Goal: Obtain resource: Download file/media

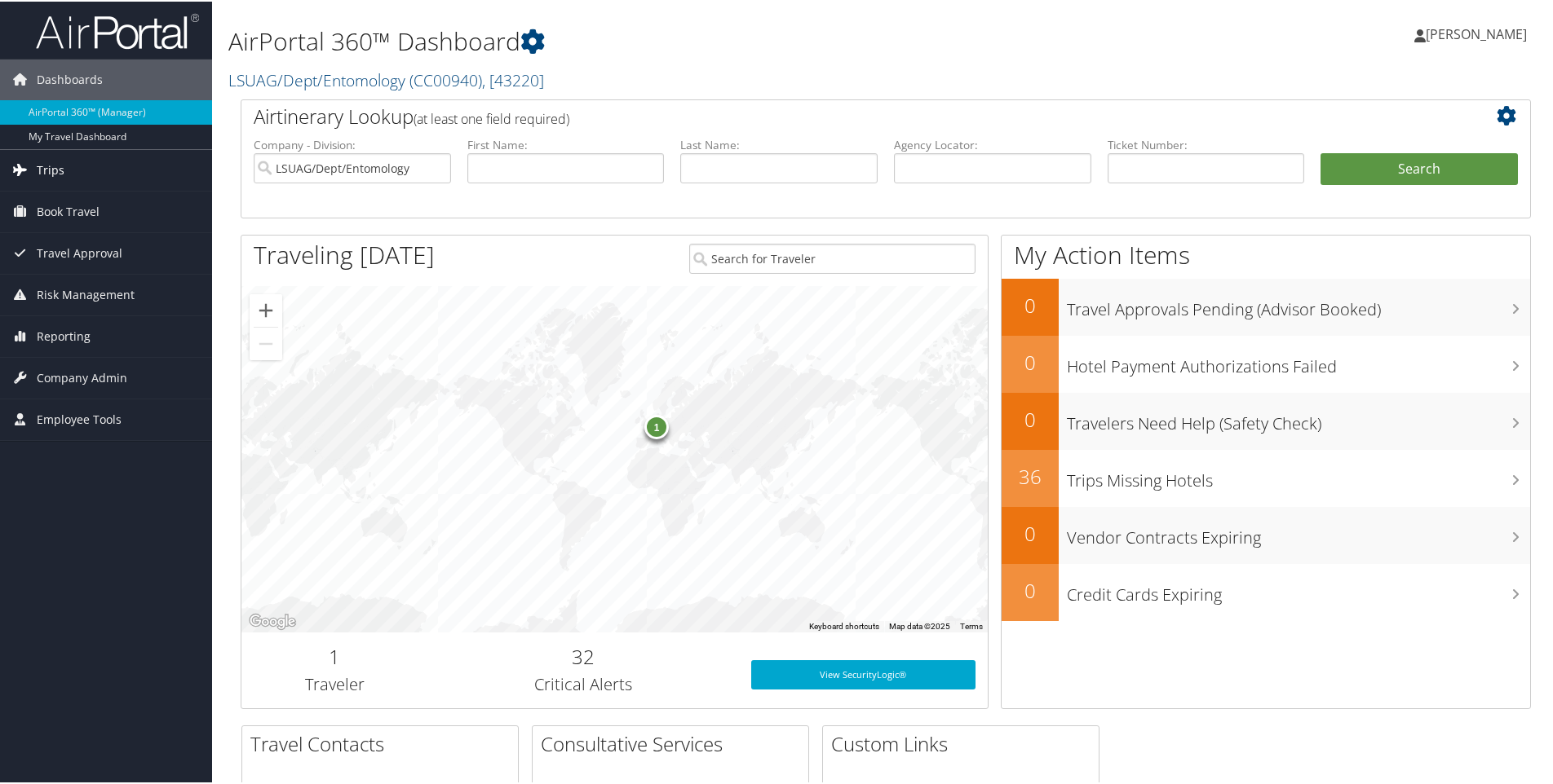
click at [45, 164] on span "Trips" at bounding box center [50, 168] width 28 height 41
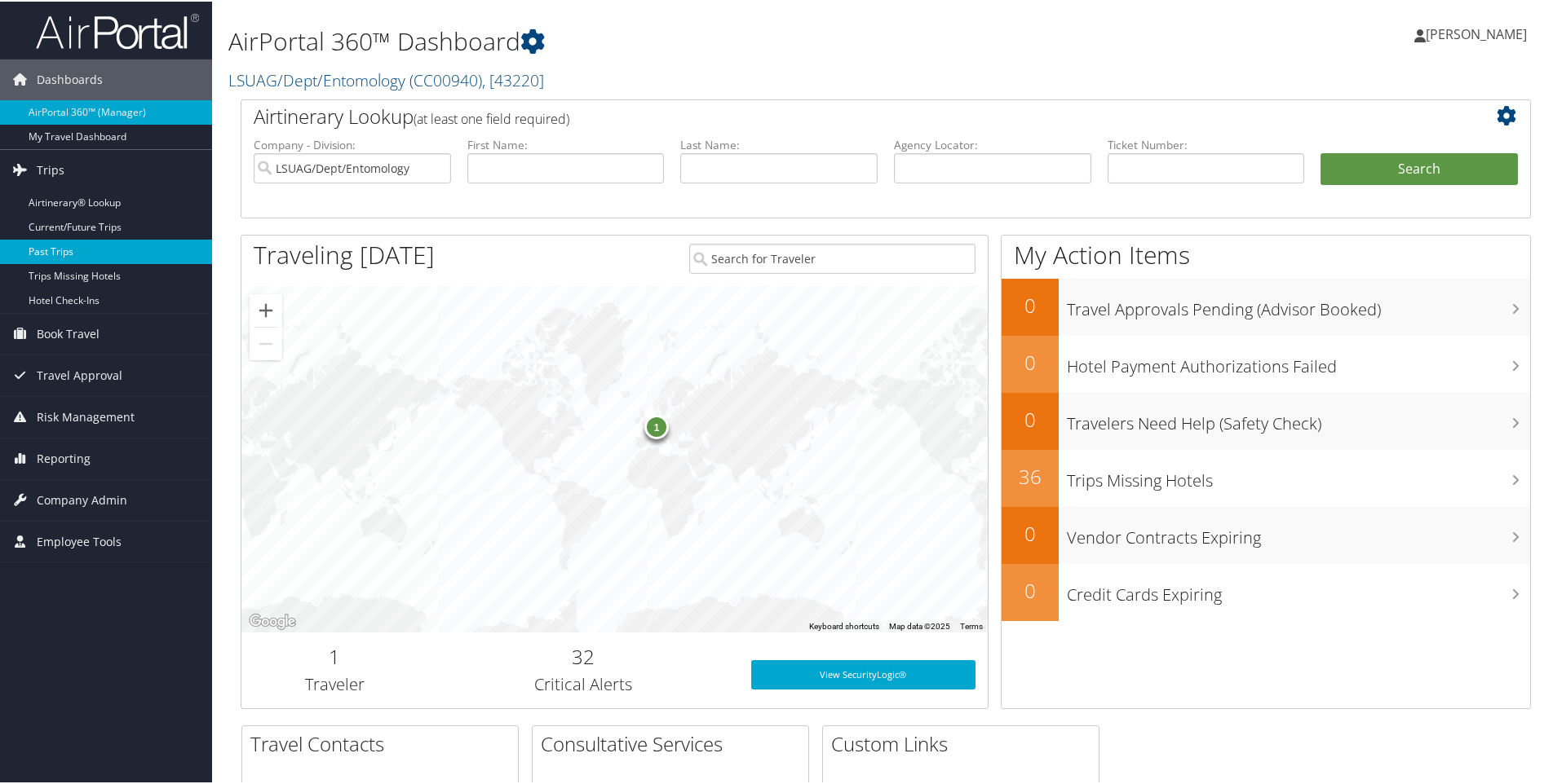
click at [53, 243] on link "Past Trips" at bounding box center [105, 250] width 212 height 24
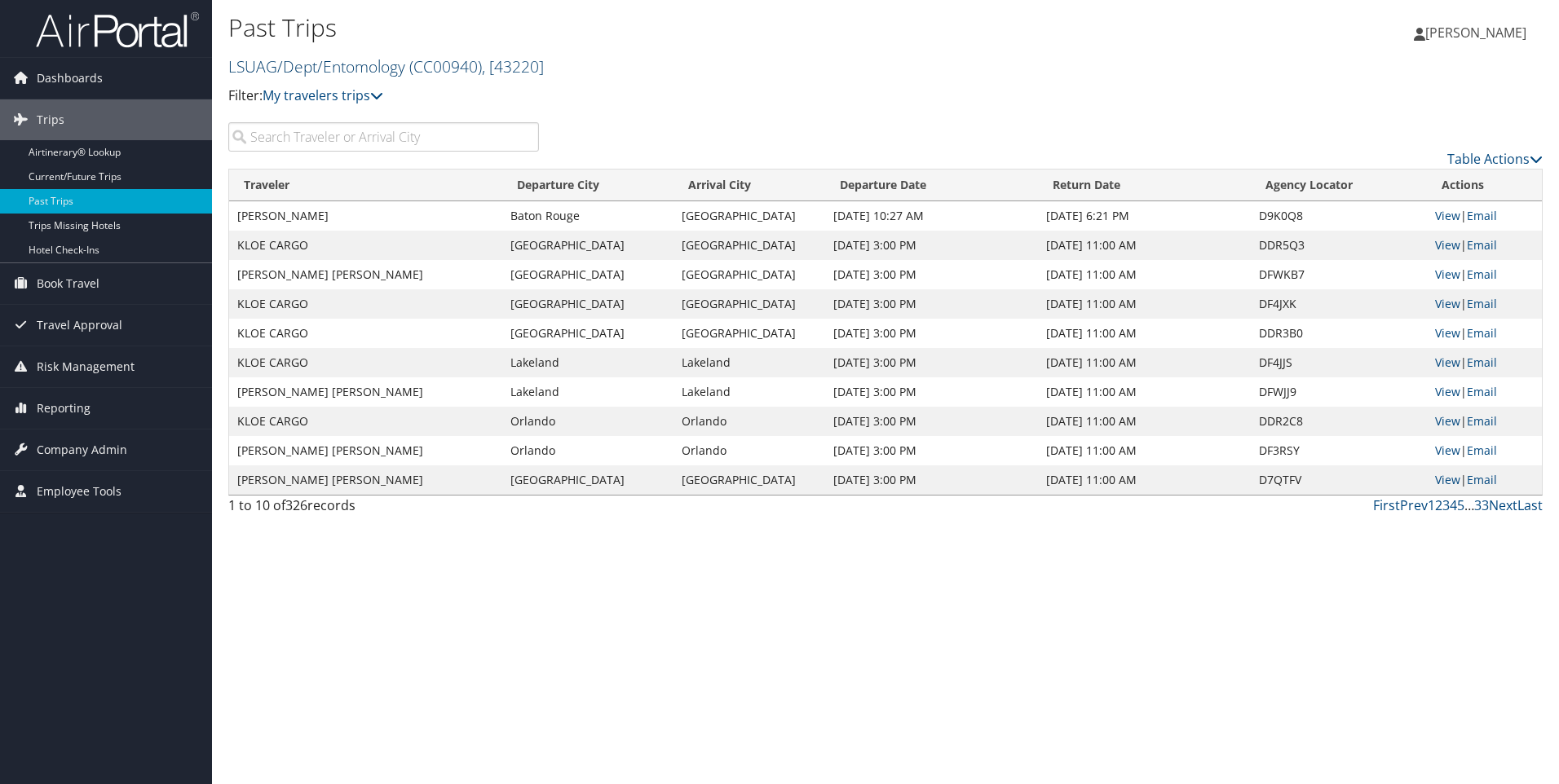
click at [438, 65] on span "( CC00940 )" at bounding box center [446, 66] width 73 height 22
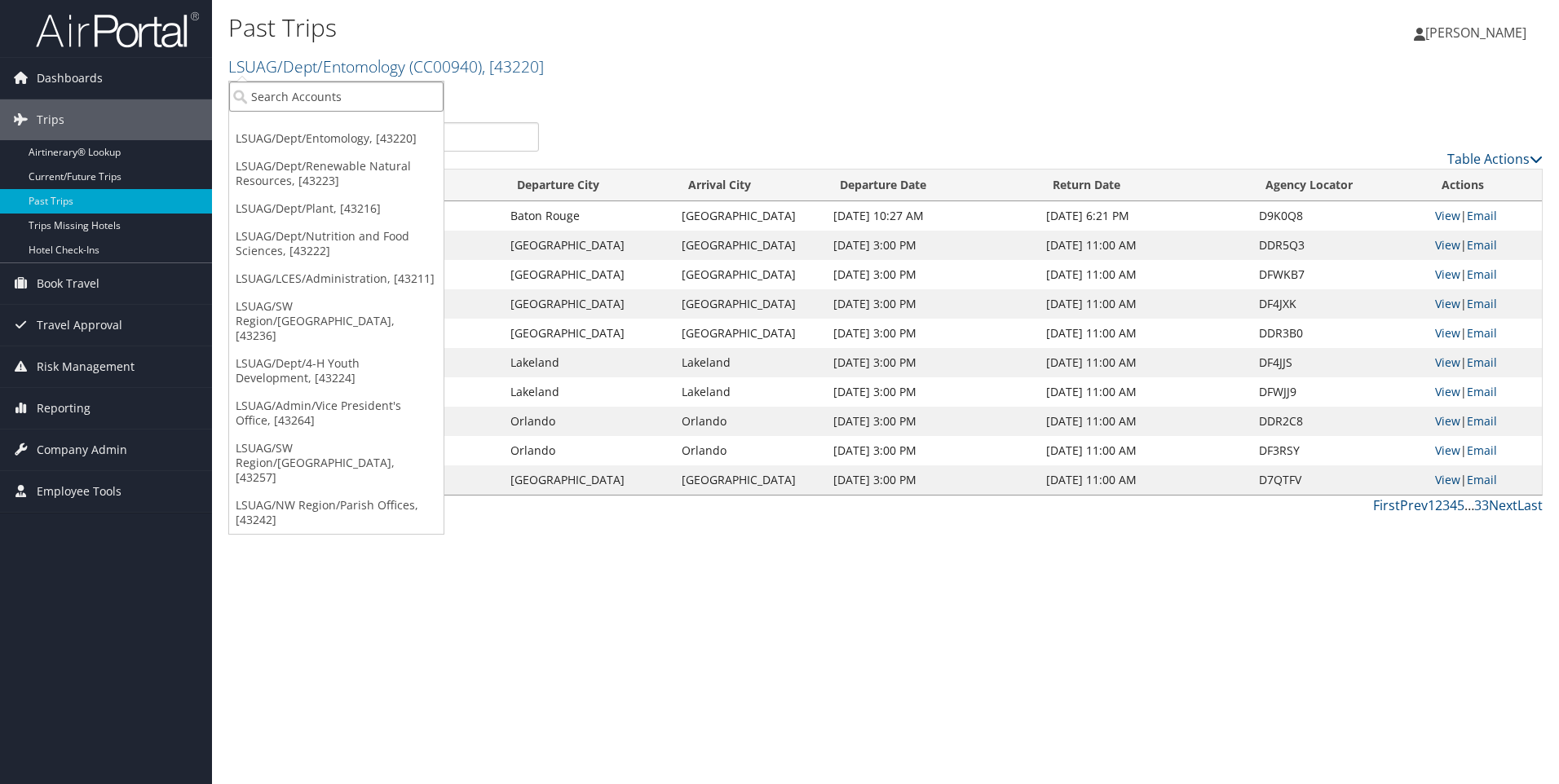
click at [360, 92] on input "search" at bounding box center [336, 96] width 214 height 30
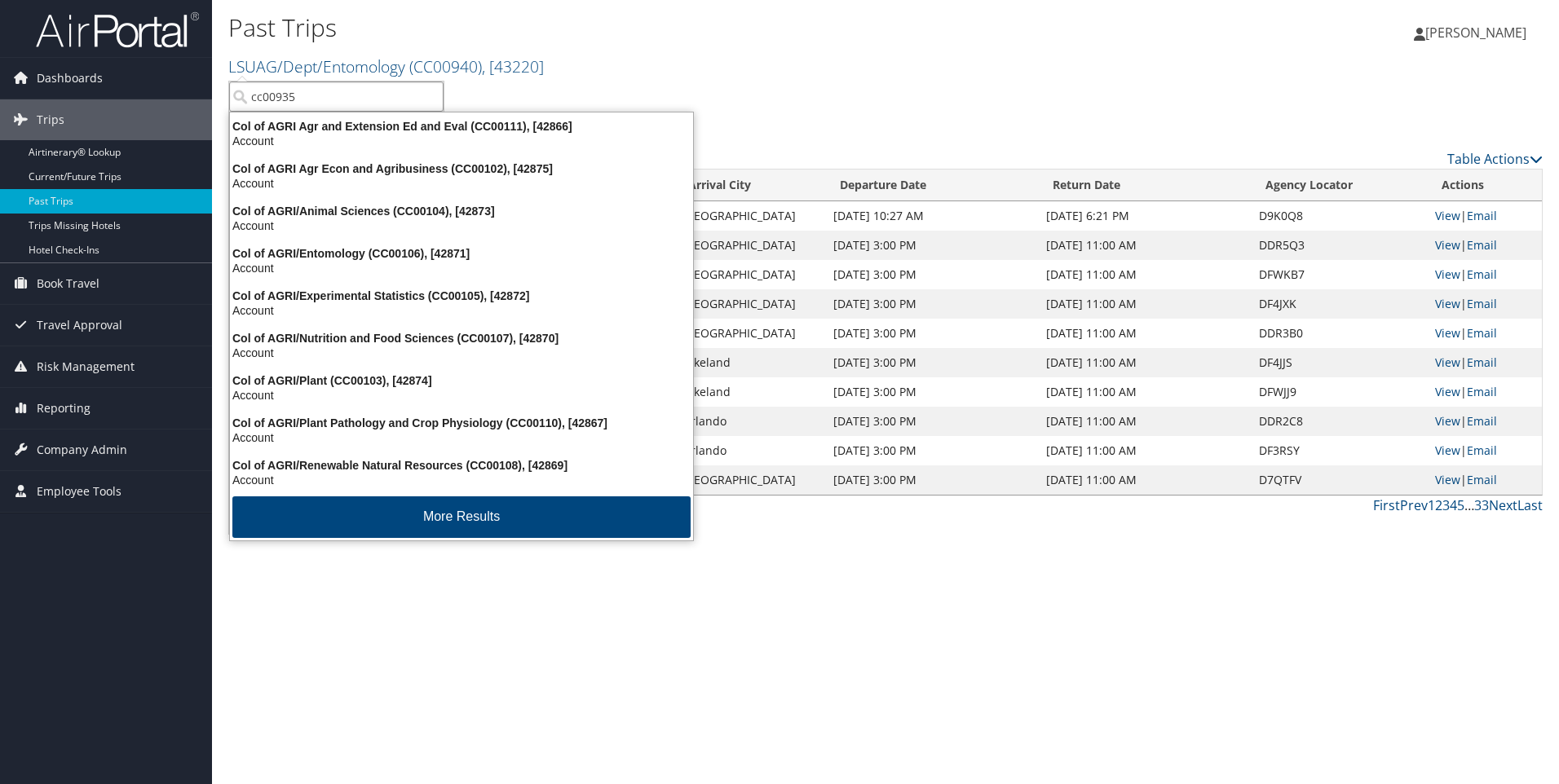
type input "cc00935"
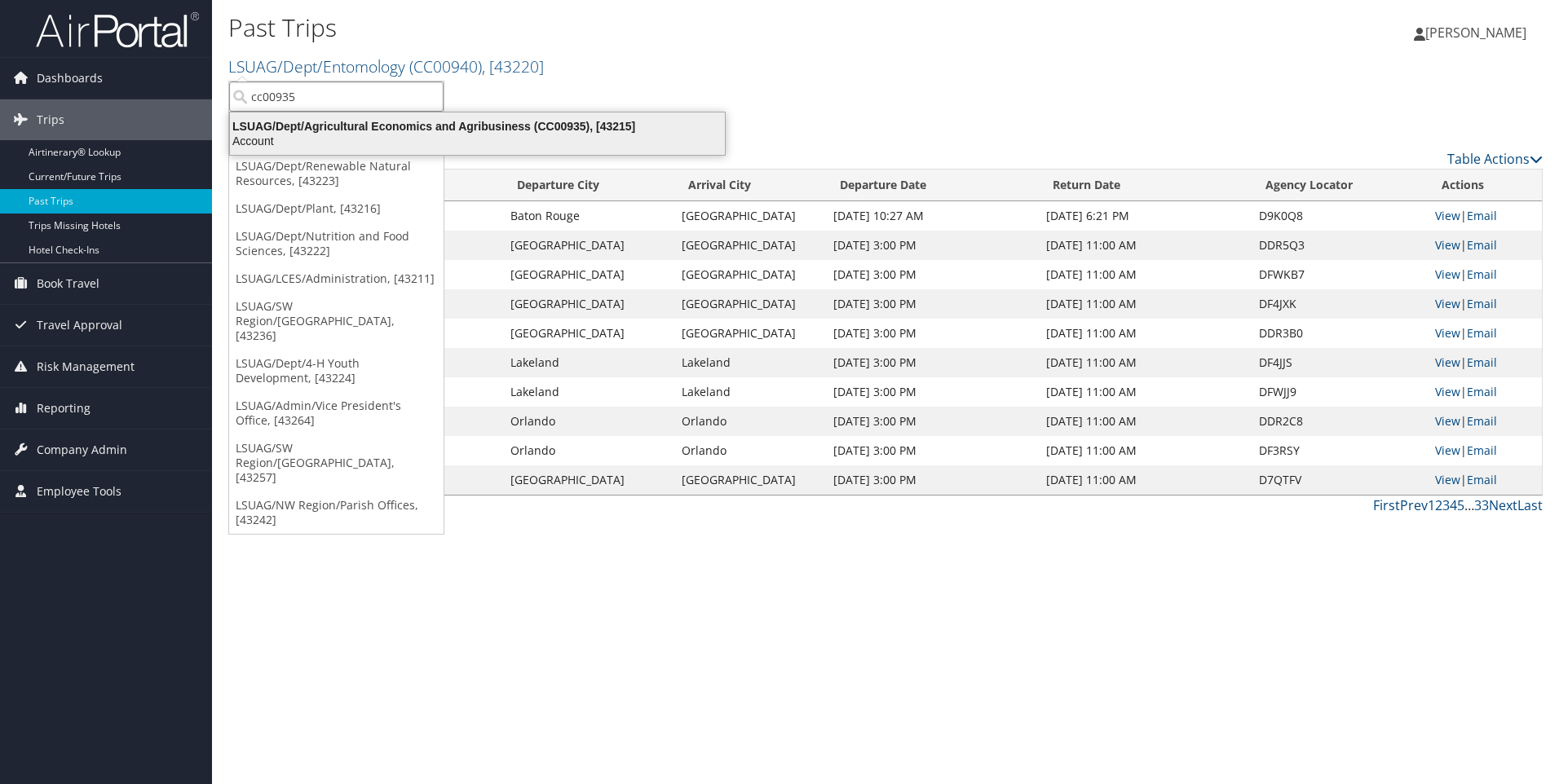
click at [488, 128] on div "LSUAG/Dept/Agricultural Economics and Agribusiness (CC00935), [43215]" at bounding box center [478, 126] width 515 height 15
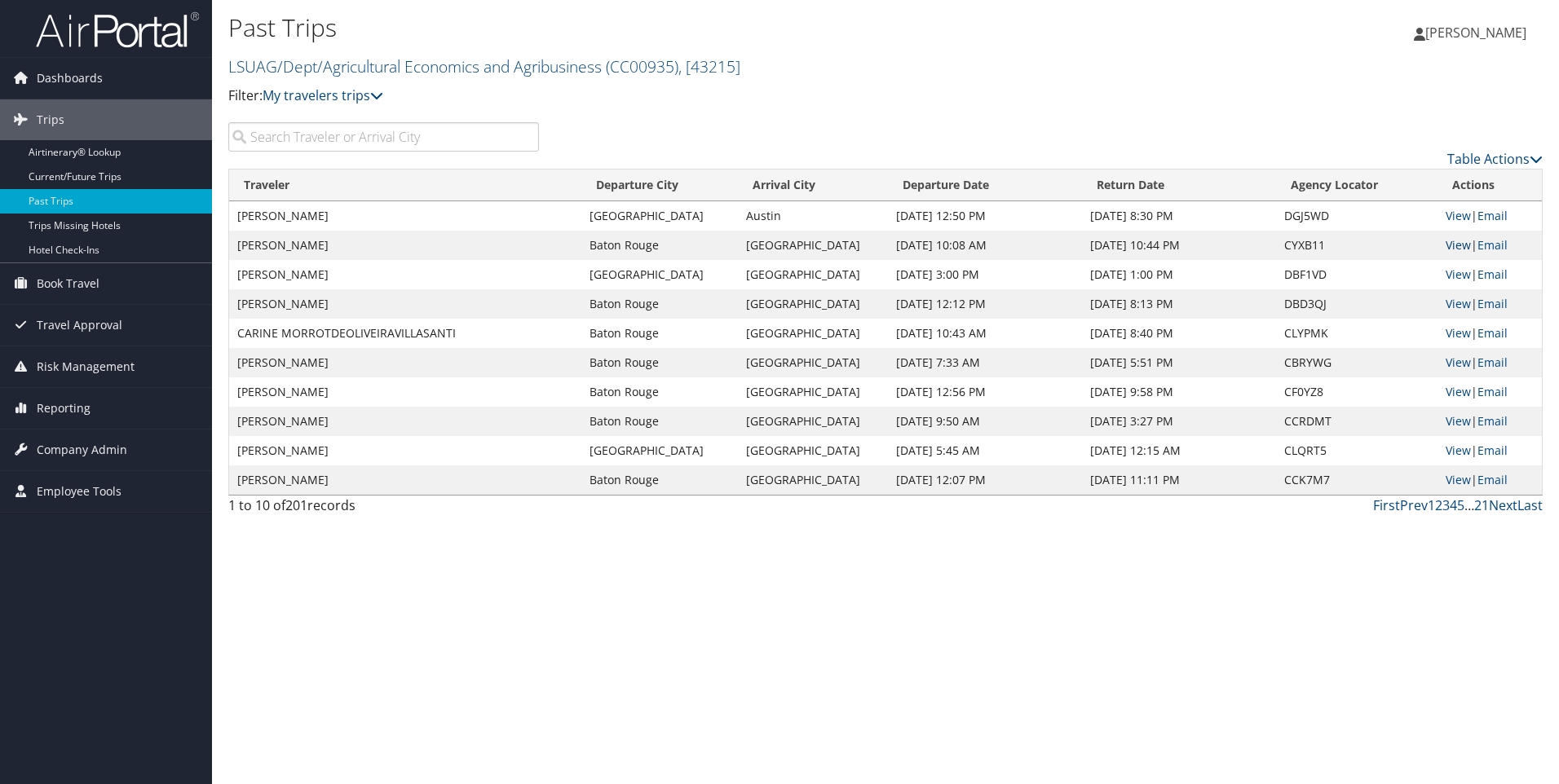
click at [1452, 244] on link "View" at bounding box center [1458, 245] width 25 height 16
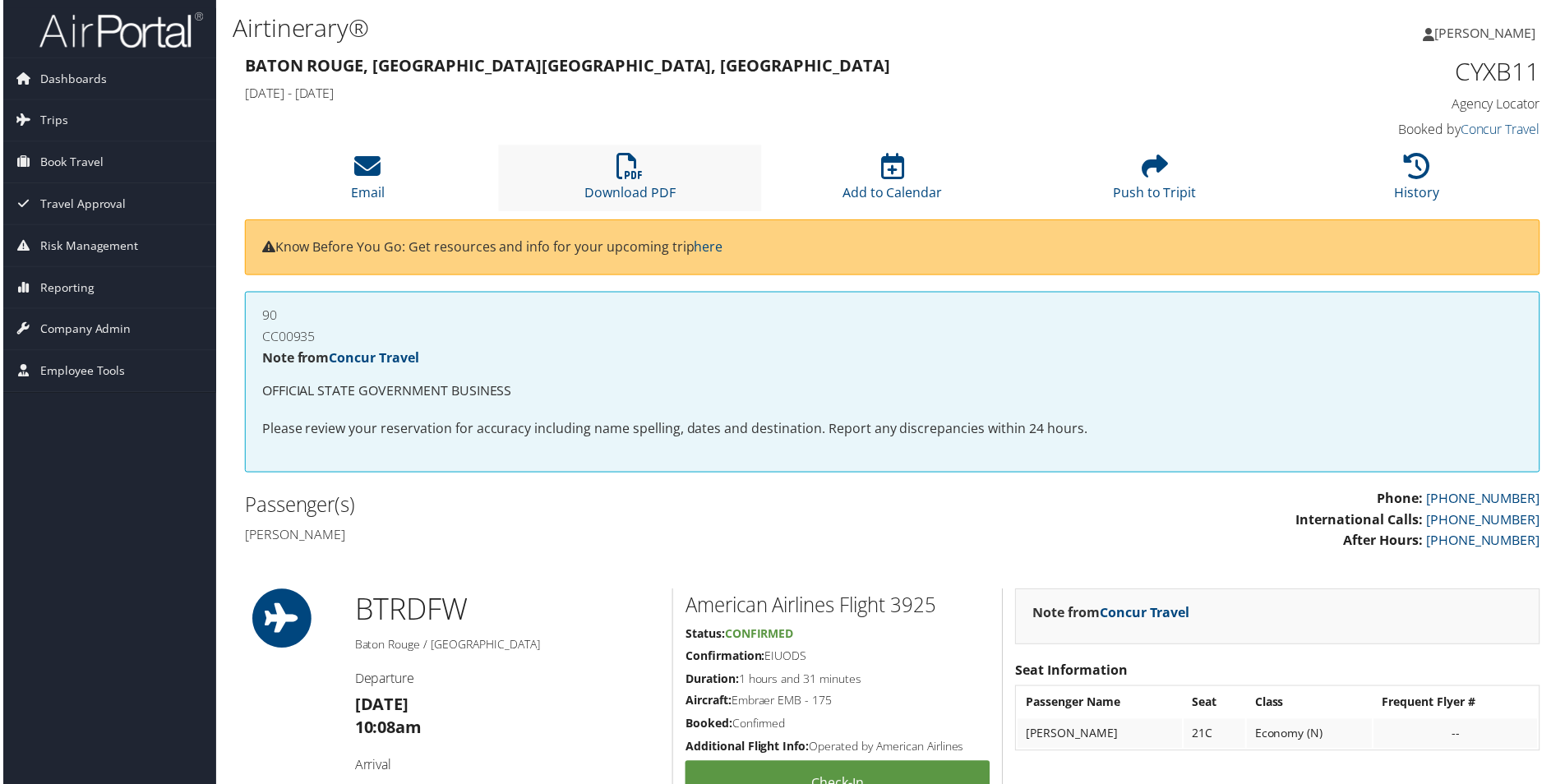
click at [600, 173] on li "Download PDF" at bounding box center [628, 178] width 263 height 66
click at [1486, 28] on span "[PERSON_NAME]" at bounding box center [1487, 32] width 102 height 18
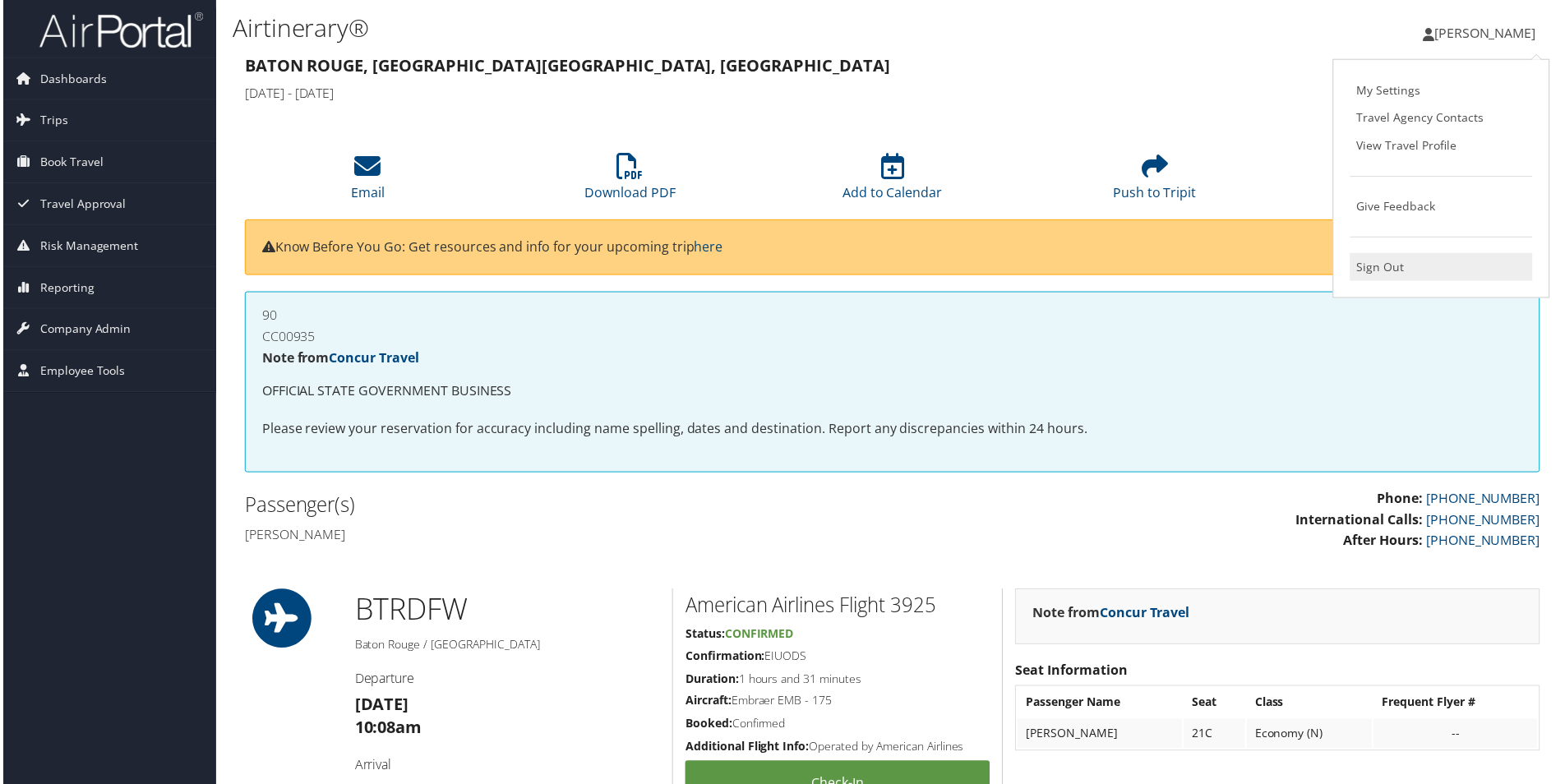
click at [1390, 266] on link "Sign Out" at bounding box center [1443, 268] width 184 height 28
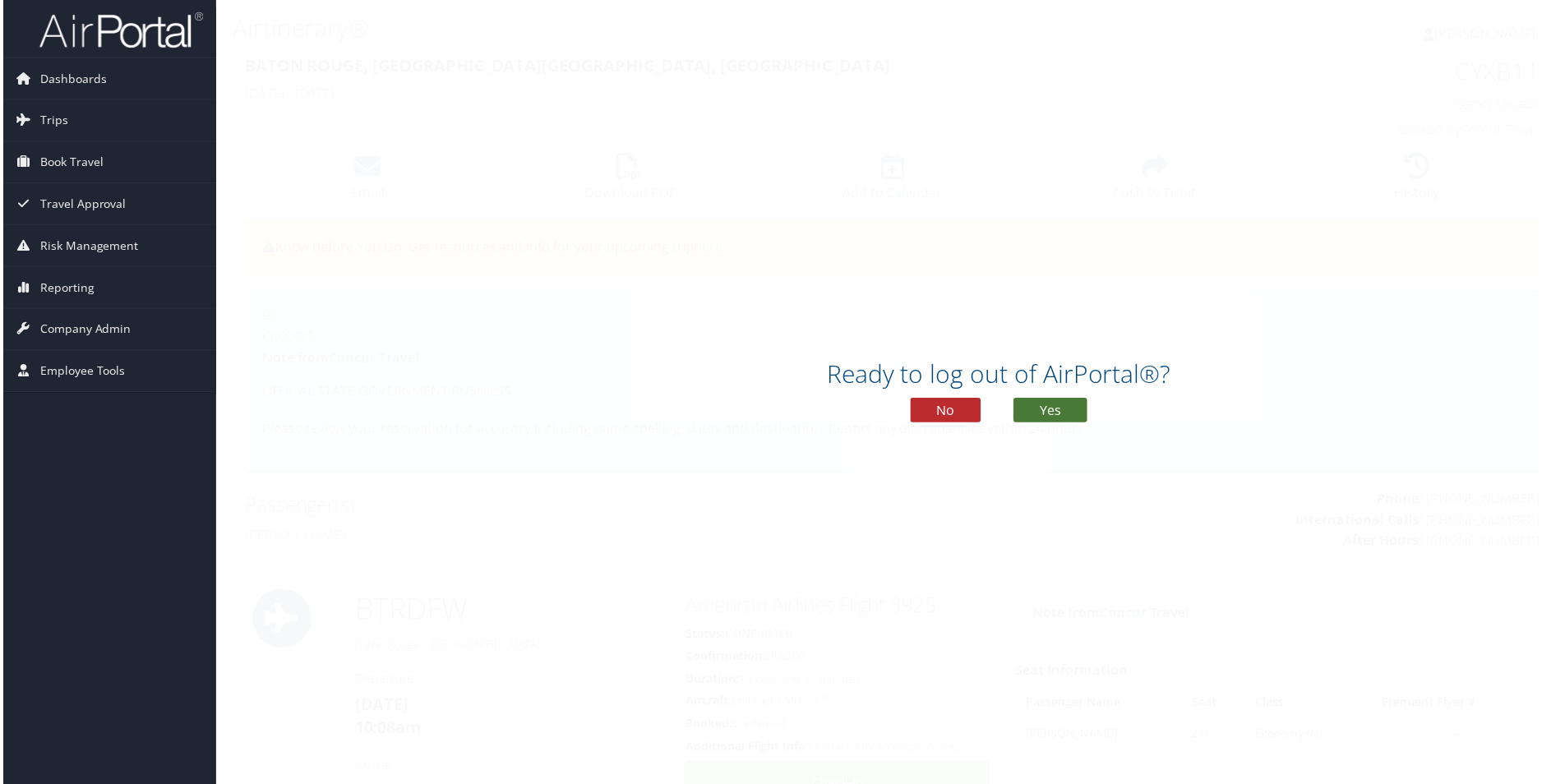
click at [1078, 410] on button "Yes" at bounding box center [1051, 412] width 74 height 24
